Goal: Book appointment/travel/reservation

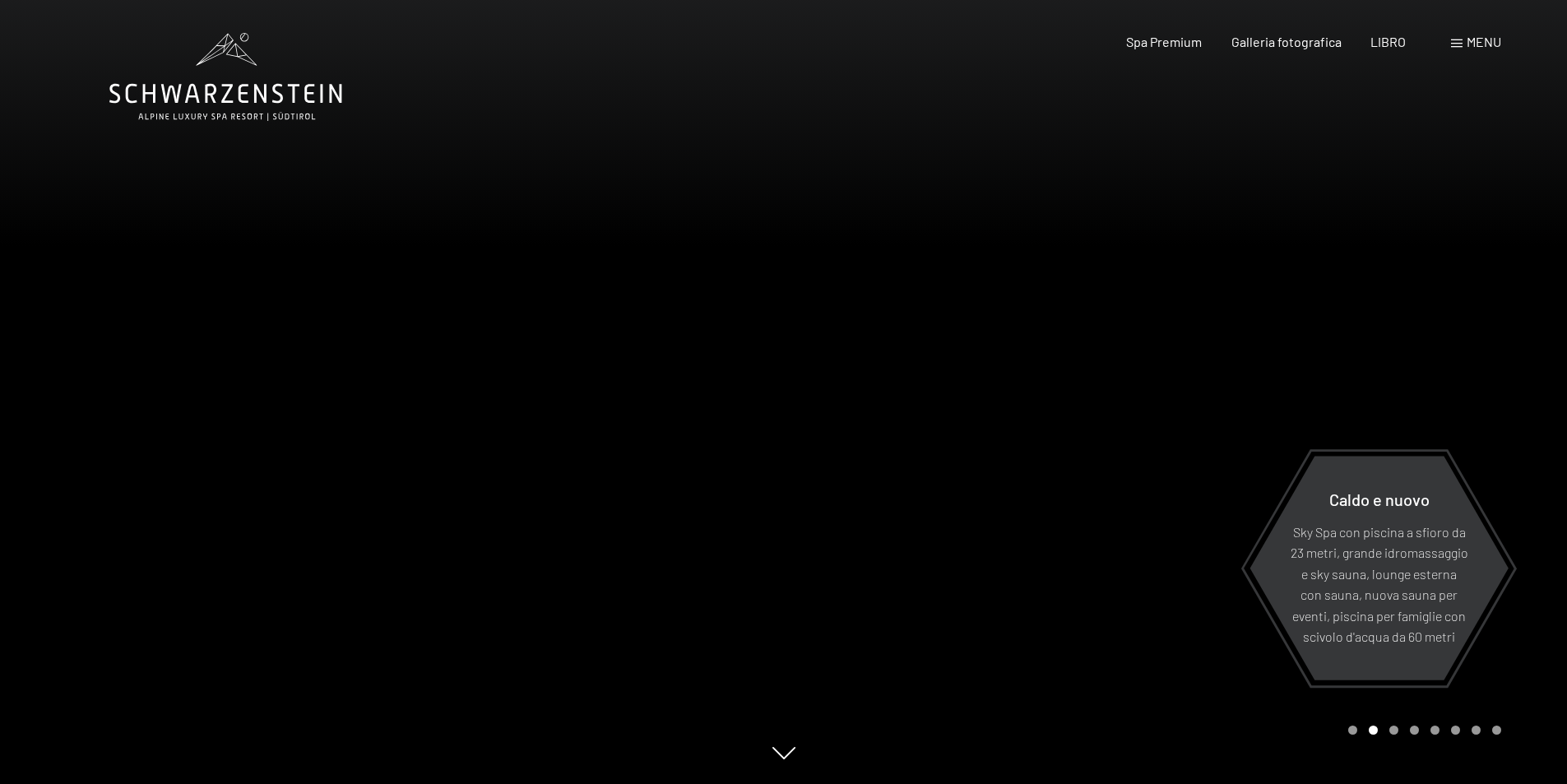
click at [1490, 46] on font "menu" at bounding box center [1484, 41] width 35 height 16
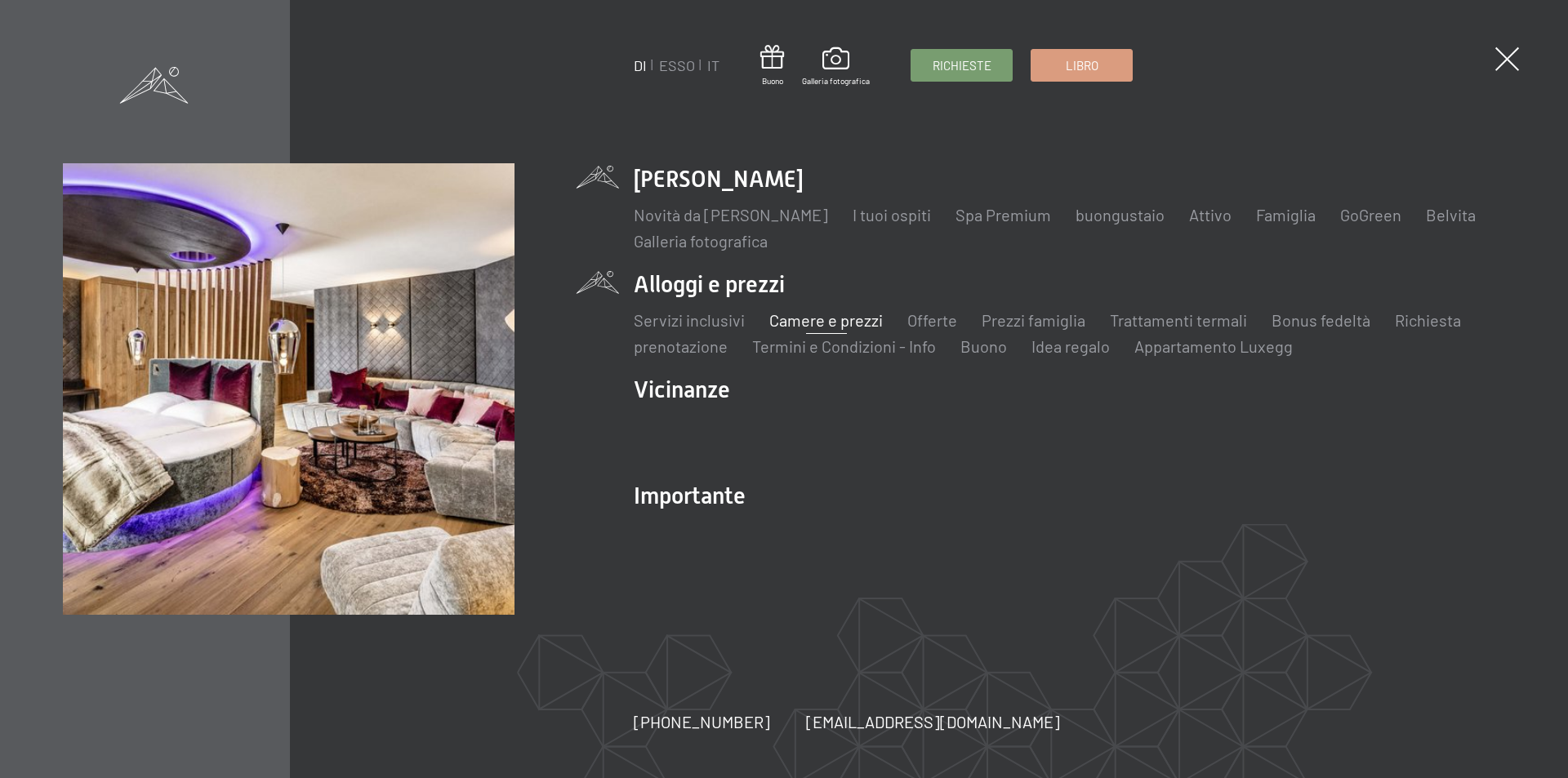
click at [847, 322] on font "Camere e prezzi" at bounding box center [826, 319] width 114 height 19
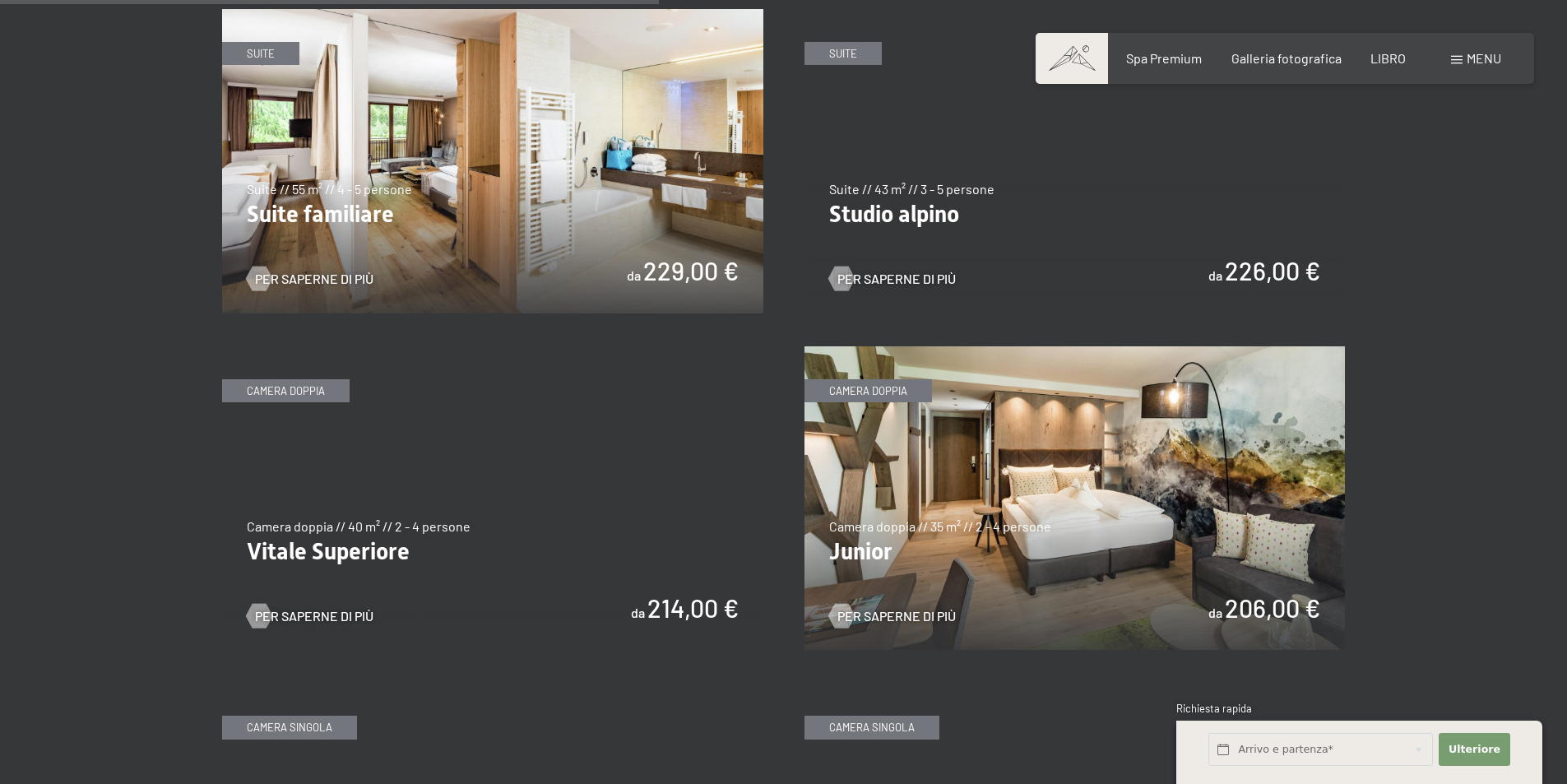
scroll to position [2221, 0]
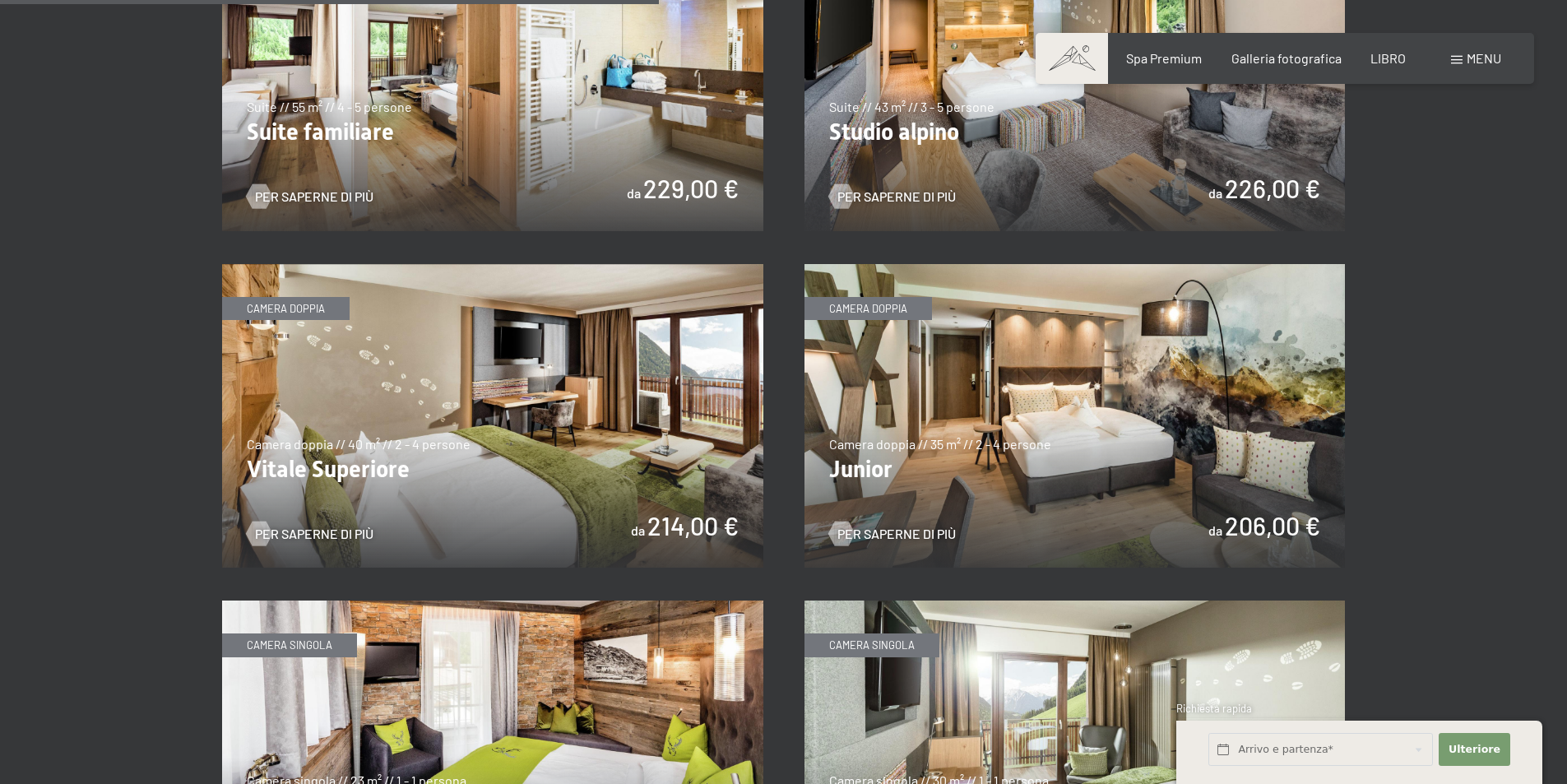
click at [968, 391] on img at bounding box center [1075, 416] width 541 height 304
